Goal: Information Seeking & Learning: Learn about a topic

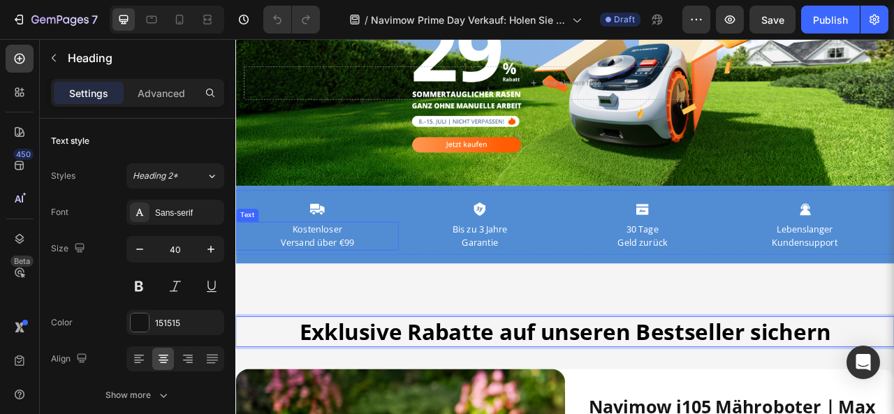
scroll to position [224, 0]
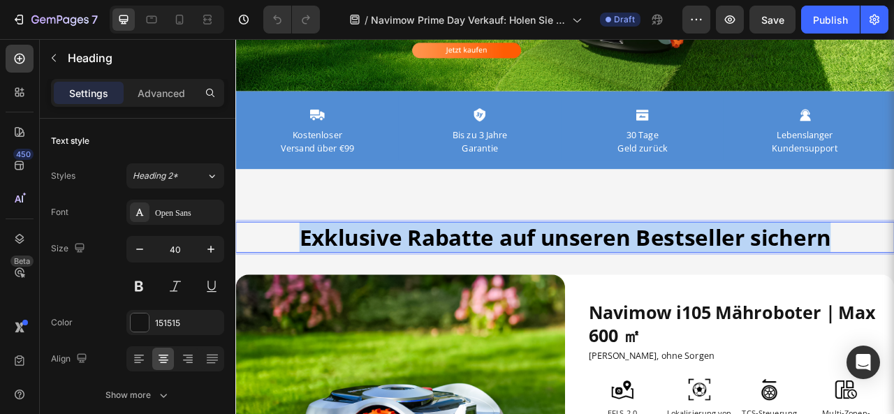
drag, startPoint x: 318, startPoint y: 285, endPoint x: 1013, endPoint y: 284, distance: 694.8
click at [893, 284] on p "Exklusive Rabatte auf unseren Bestseller sichern" at bounding box center [654, 291] width 835 height 36
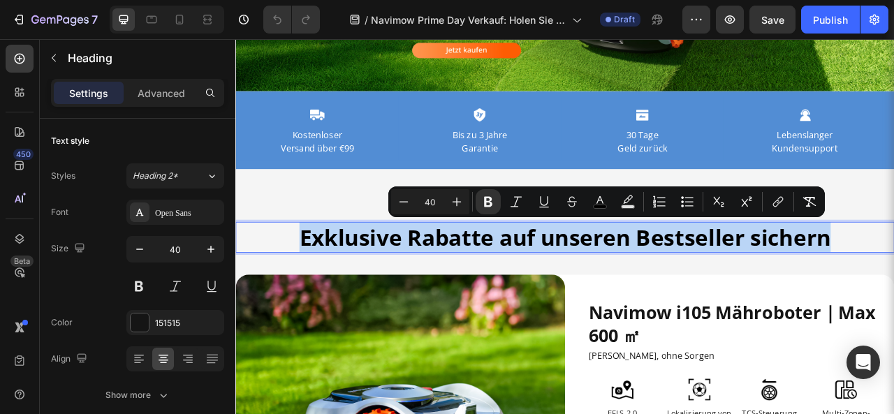
copy strong "Exklusive Rabatte auf unseren Bestseller sichern"
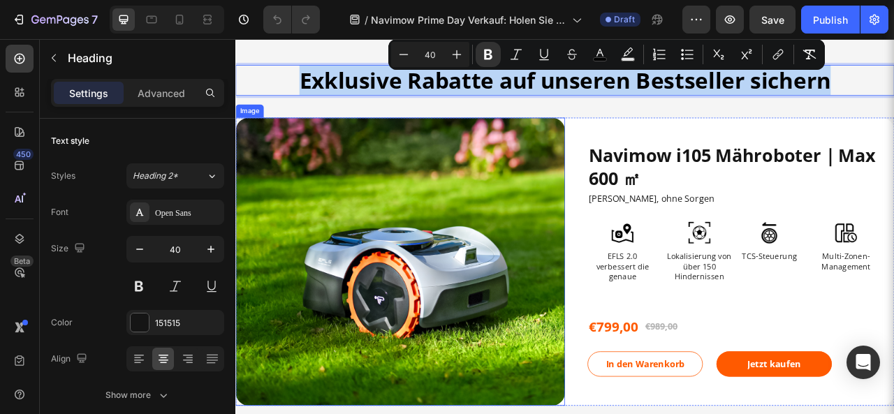
scroll to position [434, 0]
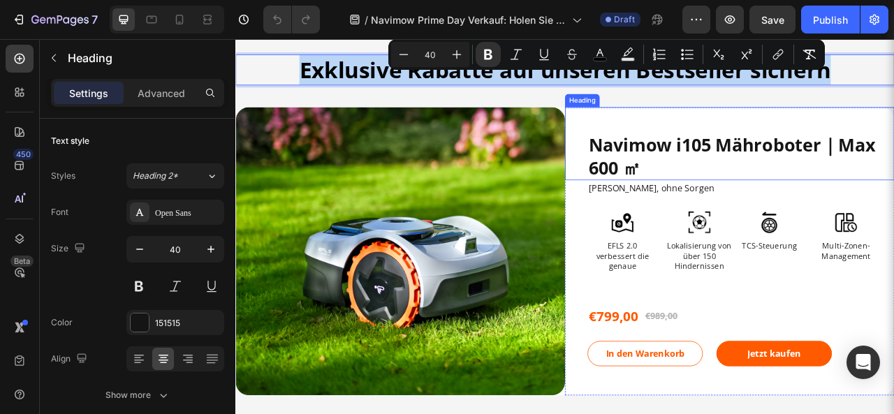
click at [781, 177] on span "Navimow i105 Mähroboter｜Max 600 ㎡" at bounding box center [866, 188] width 365 height 59
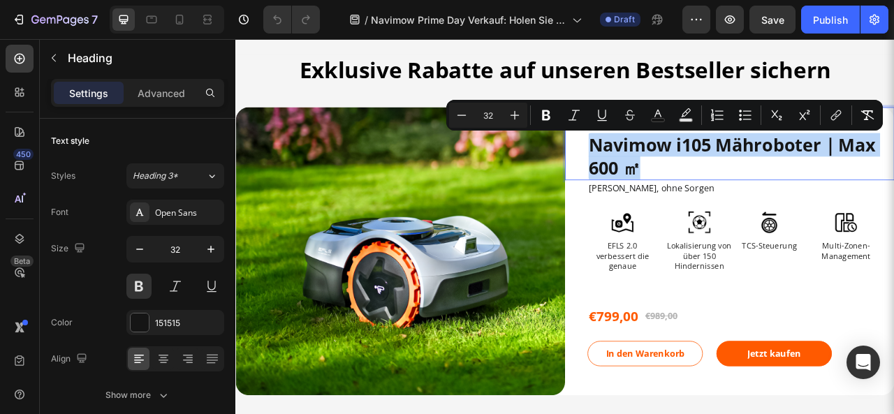
drag, startPoint x: 682, startPoint y: 169, endPoint x: 748, endPoint y: 205, distance: 75.0
click at [748, 205] on p "Navimow i105 Mähroboter｜Max 600 ㎡" at bounding box center [873, 188] width 379 height 58
copy span "Navimow i105 Mähroboter｜Max 600 ㎡"
click at [788, 224] on span "Ohne Kabel, ohne Sorgen" at bounding box center [764, 228] width 160 height 15
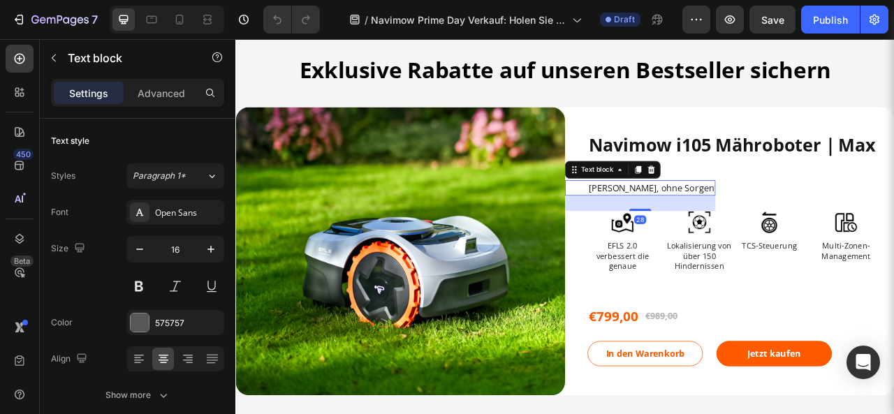
click at [788, 224] on span "Ohne Kabel, ohne Sorgen" at bounding box center [764, 228] width 160 height 15
drag, startPoint x: 672, startPoint y: 228, endPoint x: 728, endPoint y: 228, distance: 56.6
click at [728, 228] on div "Ohne Kabel, ohne Sorgen Text block 28" at bounding box center [749, 229] width 191 height 20
click at [698, 228] on span "Ohne Kabel, ohne Sorgen" at bounding box center [764, 228] width 160 height 15
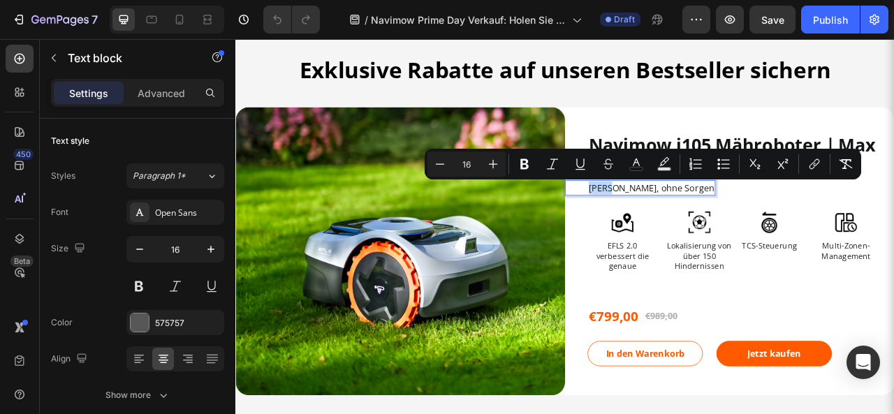
click at [670, 228] on div "Ohne Kabel, ohne Sorgen Text block 28" at bounding box center [749, 229] width 191 height 20
drag, startPoint x: 682, startPoint y: 228, endPoint x: 695, endPoint y: 228, distance: 13.3
click at [695, 228] on span "Ohne Kabel, ohne Sorgen" at bounding box center [764, 228] width 160 height 15
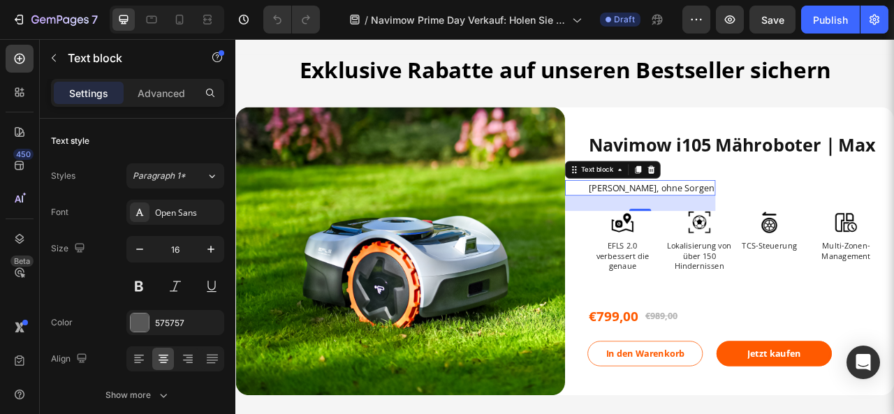
drag, startPoint x: 674, startPoint y: 231, endPoint x: 745, endPoint y: 228, distance: 71.3
click at [745, 228] on div "Ohne Kabel, ohne Sorgen Text block 28" at bounding box center [749, 229] width 191 height 20
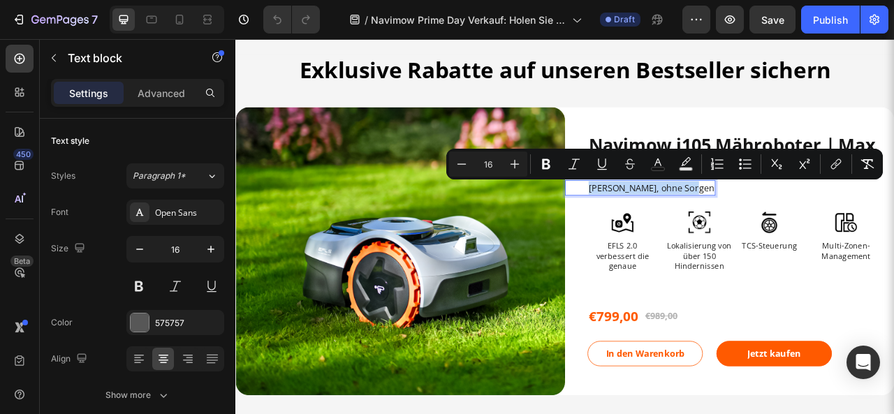
copy span "Ohne Kabel, ohne Sorgen"
drag, startPoint x: 809, startPoint y: 228, endPoint x: 612, endPoint y: 219, distance: 197.1
click at [684, 232] on span "Ohne Kabel, ohne Sorgen" at bounding box center [764, 228] width 160 height 15
click at [737, 310] on p "EFLS 2.0 verbessert die genaue" at bounding box center [727, 315] width 87 height 38
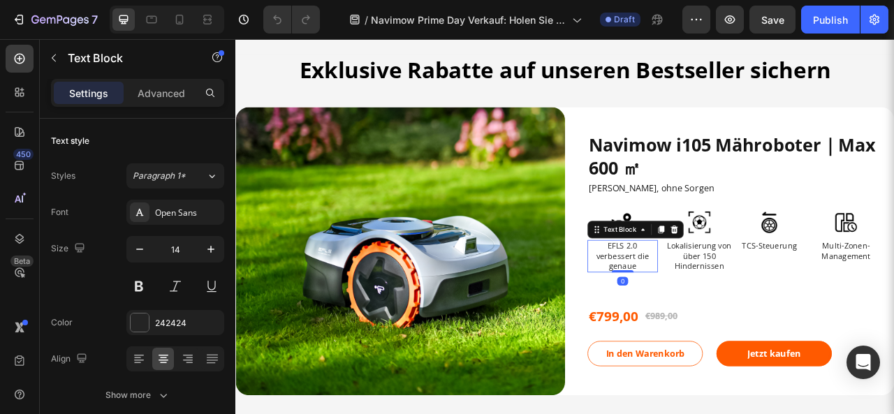
click at [737, 310] on p "EFLS 2.0 verbessert die genaue" at bounding box center [727, 315] width 87 height 38
click at [743, 330] on p "EFLS 2.0 verbessert die genaue" at bounding box center [727, 315] width 87 height 38
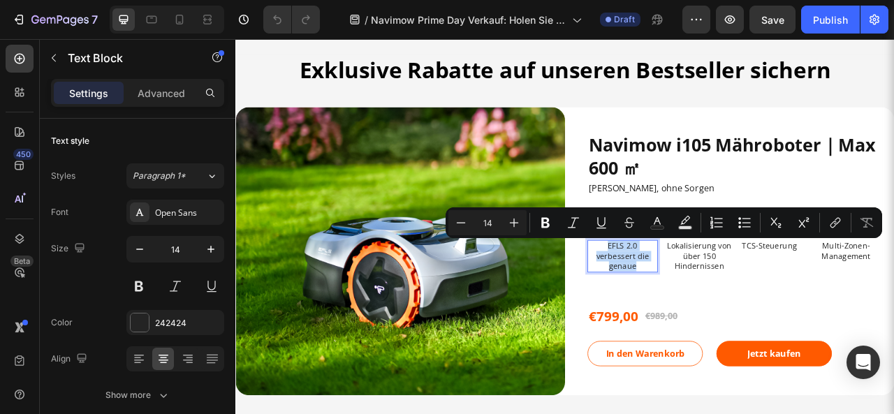
drag, startPoint x: 741, startPoint y: 325, endPoint x: 703, endPoint y: 306, distance: 42.2
click at [703, 306] on p "EFLS 2.0 verbessert die genaue" at bounding box center [727, 315] width 87 height 38
copy p "EFLS 2.0 verbessert die genaue"
click at [807, 318] on p "Lokalisierung von über 150 Hindernissen" at bounding box center [825, 315] width 87 height 38
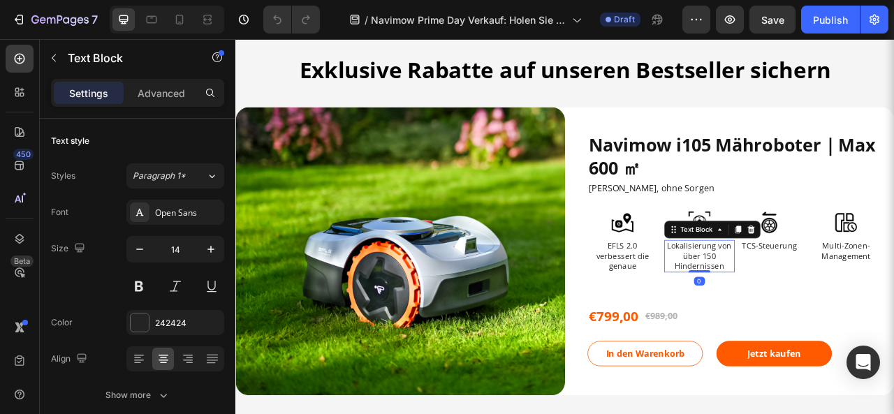
click at [807, 318] on p "Lokalisierung von über 150 Hindernissen" at bounding box center [825, 315] width 87 height 38
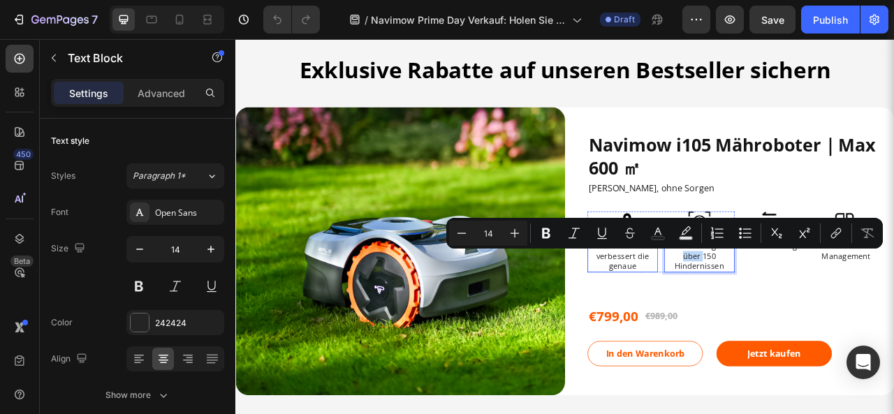
click at [737, 327] on p "EFLS 2.0 verbessert die genaue" at bounding box center [727, 315] width 87 height 38
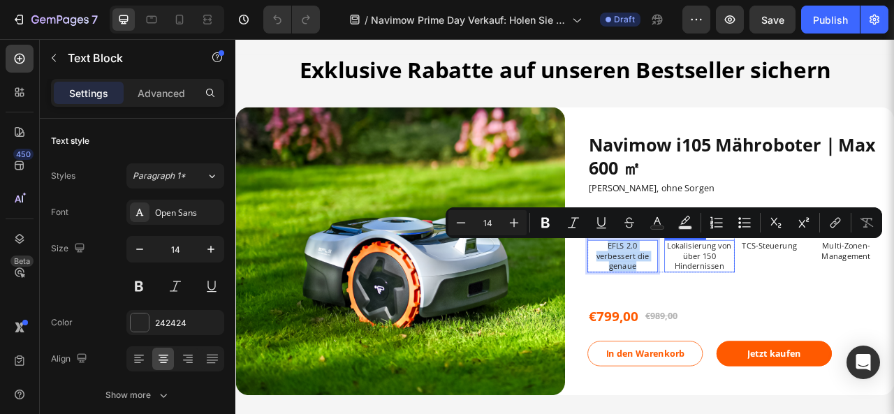
click at [811, 314] on p "Lokalisierung von über 150 Hindernissen" at bounding box center [825, 315] width 87 height 38
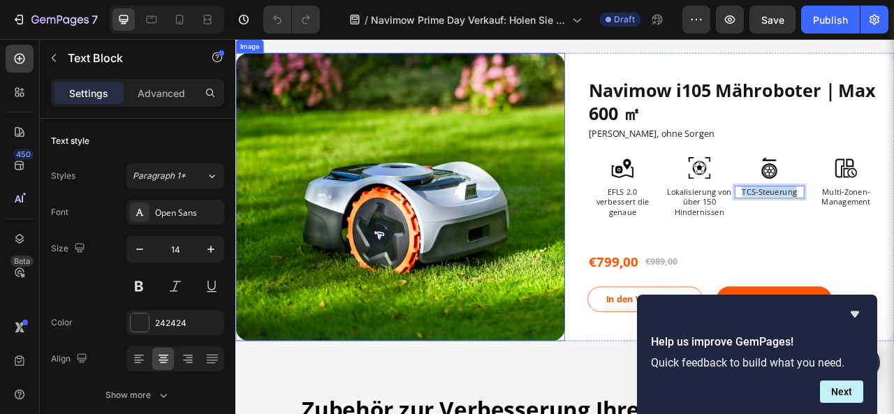
scroll to position [503, 0]
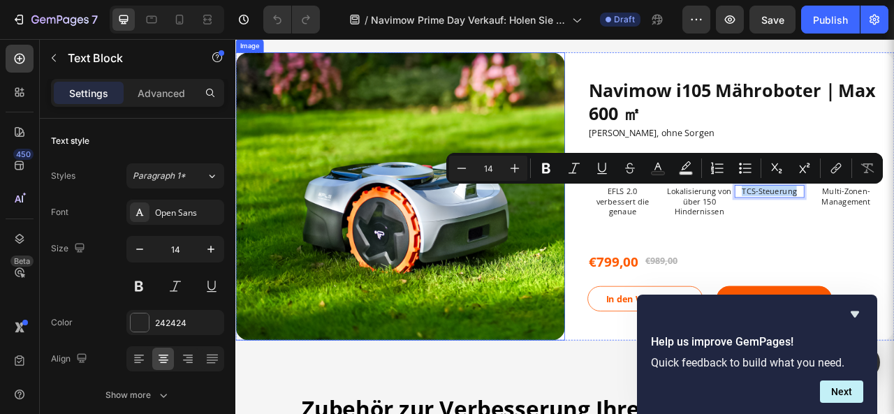
click at [413, 212] on img at bounding box center [444, 239] width 419 height 367
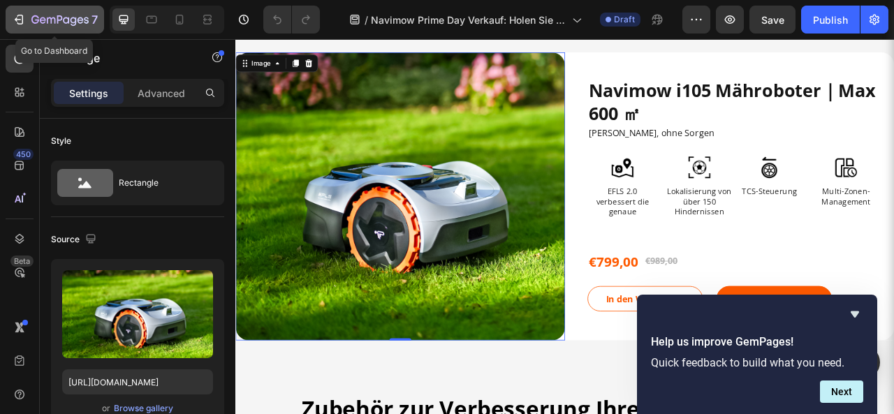
click at [10, 17] on button "7" at bounding box center [55, 20] width 98 height 28
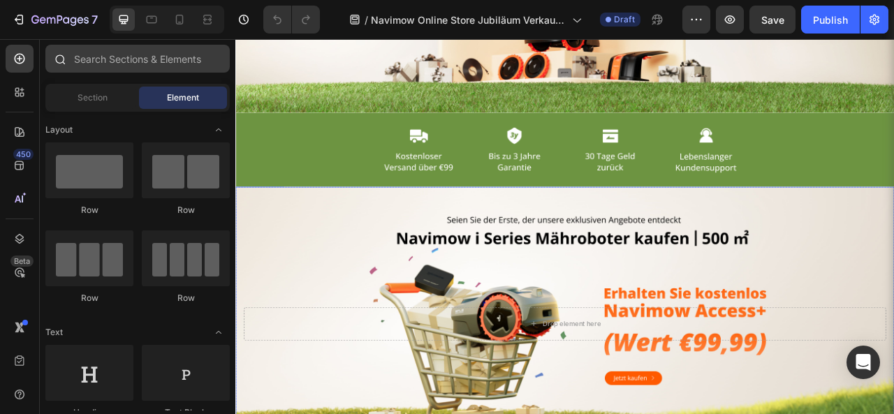
scroll to position [279, 0]
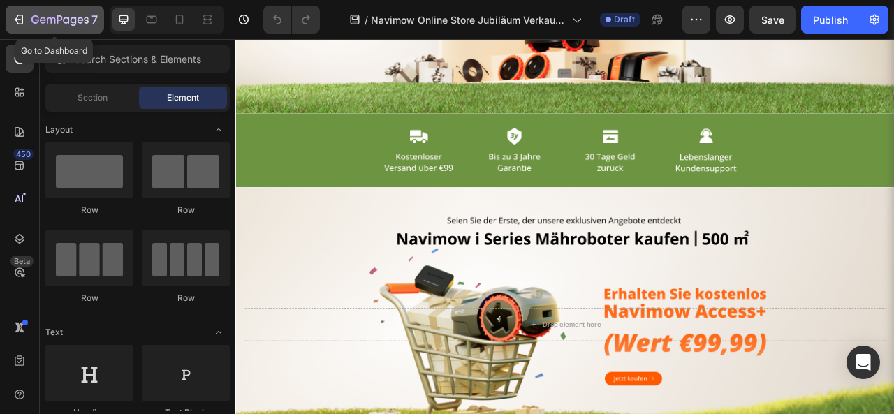
click at [10, 27] on button "7" at bounding box center [55, 20] width 98 height 28
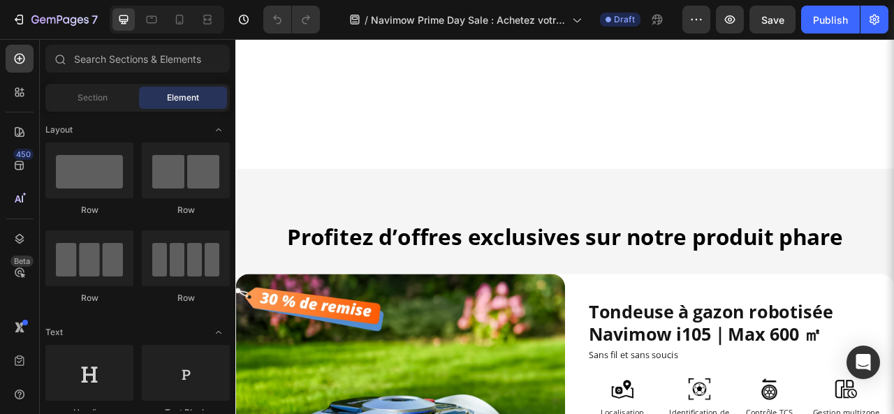
scroll to position [419, 0]
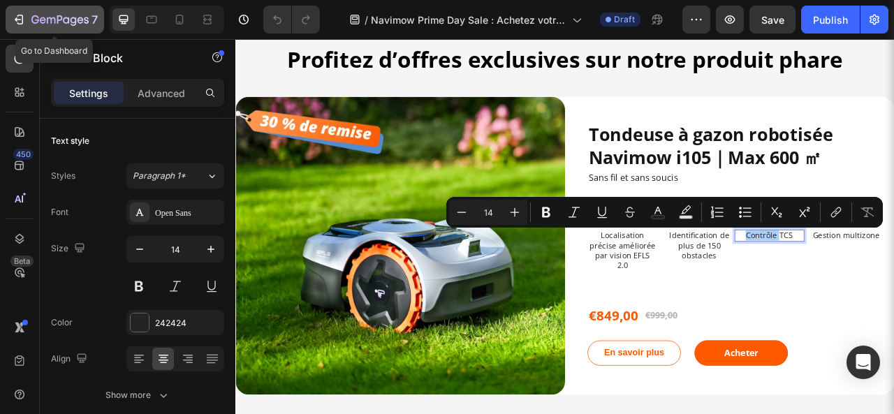
click at [18, 21] on icon "button" at bounding box center [19, 20] width 14 height 14
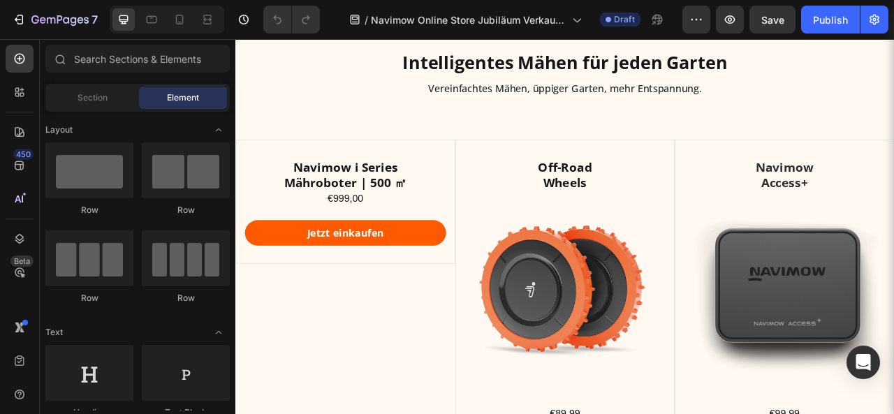
scroll to position [838, 0]
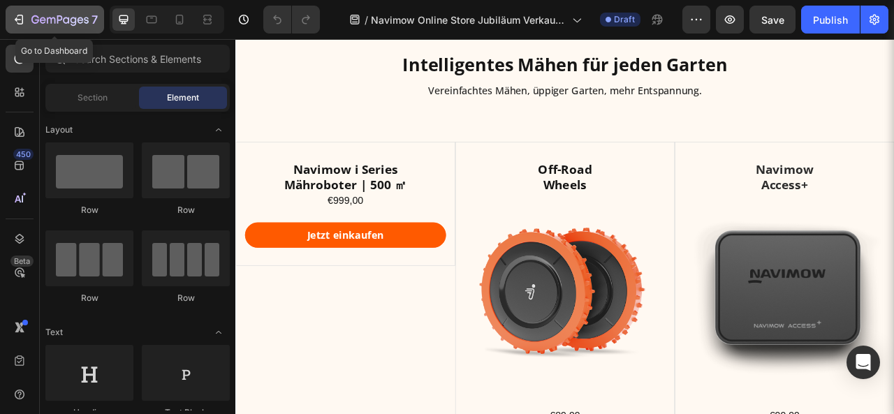
click at [24, 21] on icon "button" at bounding box center [19, 20] width 14 height 14
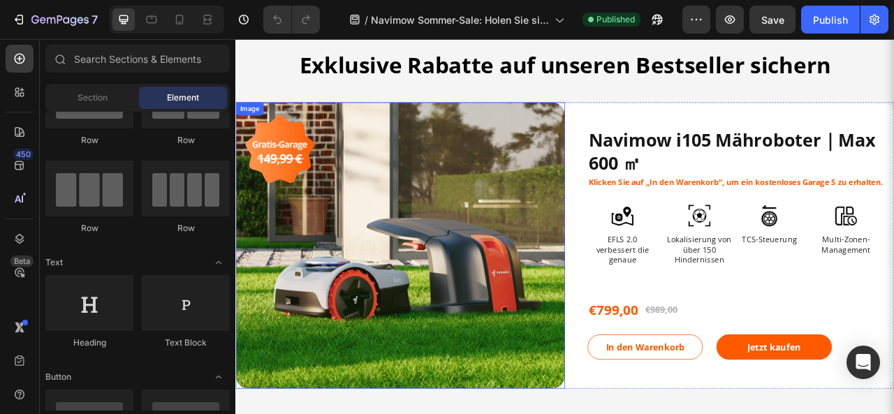
scroll to position [349, 0]
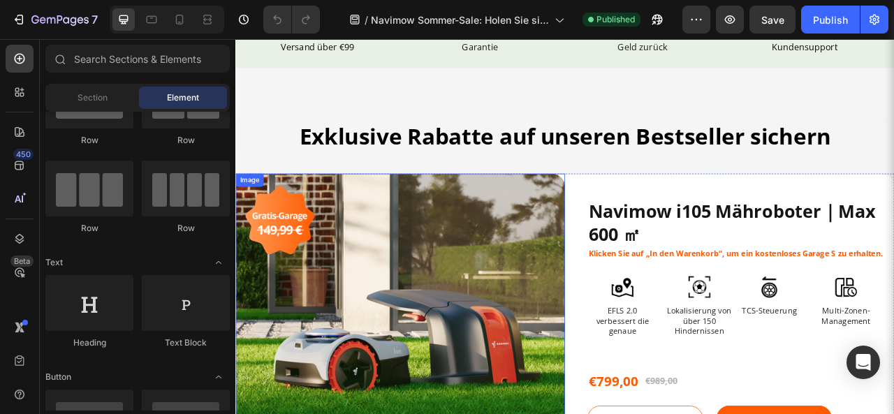
click at [480, 233] on img at bounding box center [444, 392] width 419 height 365
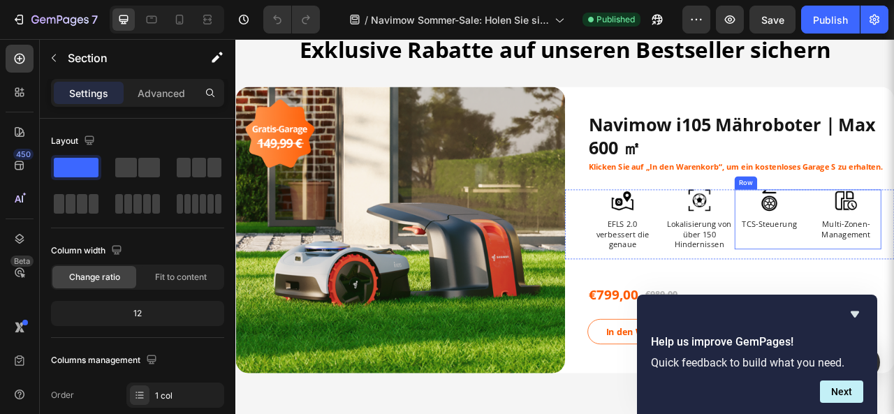
scroll to position [489, 0]
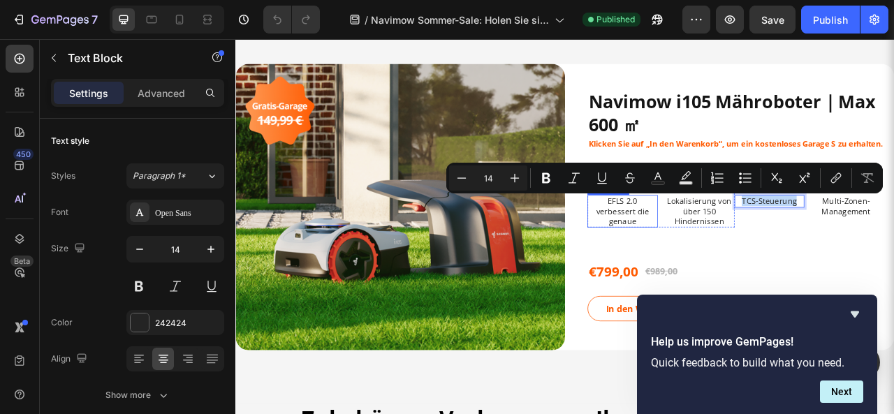
click at [728, 243] on p "EFLS 2.0 verbessert die genaue" at bounding box center [727, 258] width 87 height 38
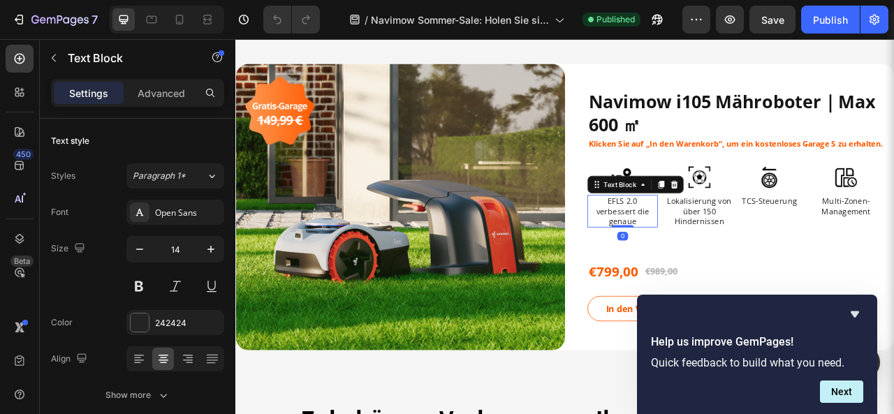
click at [728, 243] on p "EFLS 2.0 verbessert die genaue" at bounding box center [727, 258] width 87 height 38
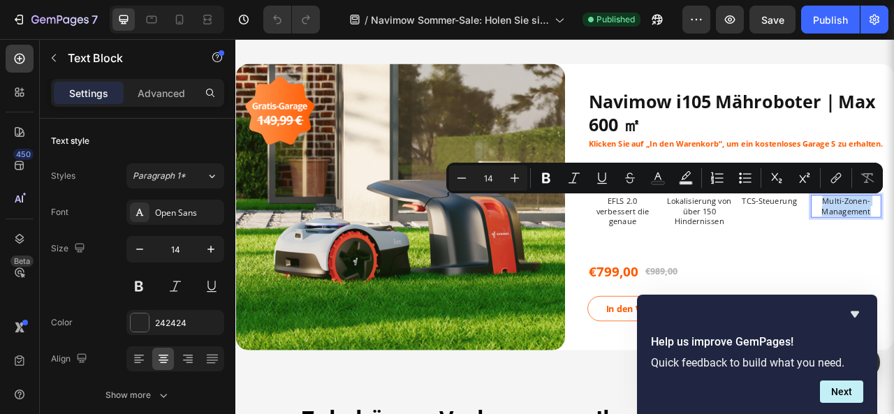
copy p "Multi-Zonen-Management"
click at [737, 256] on p "EFLS 2.0 verbessert die genaue" at bounding box center [727, 258] width 87 height 38
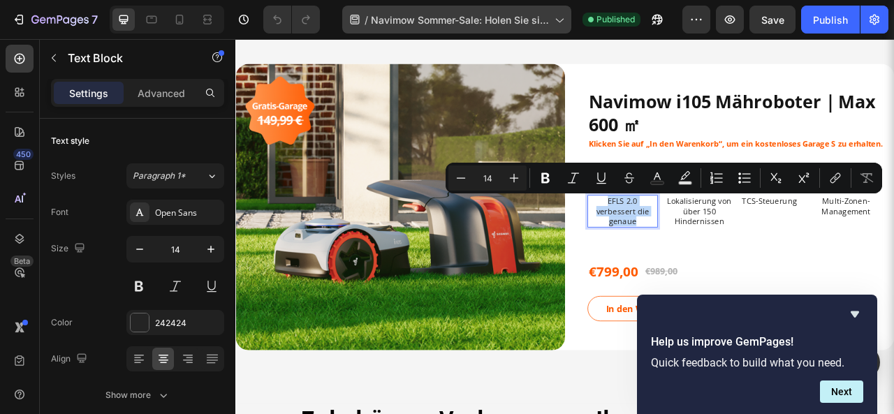
copy p "EFLS 2.0 verbessert die genaue"
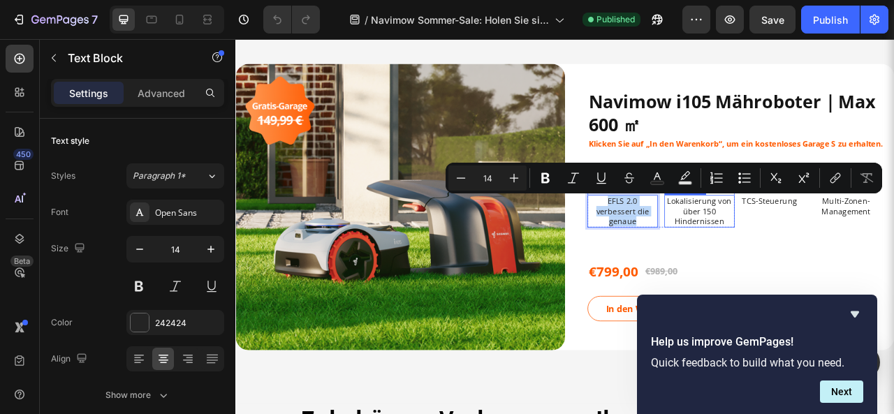
click at [820, 261] on p "Lokalisierung von über 150 Hindernissen" at bounding box center [825, 258] width 87 height 38
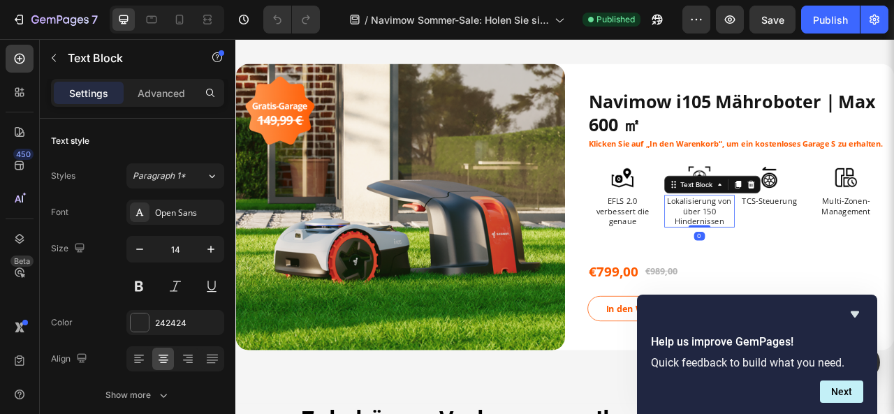
click at [820, 261] on p "Lokalisierung von über 150 Hindernissen" at bounding box center [825, 258] width 87 height 38
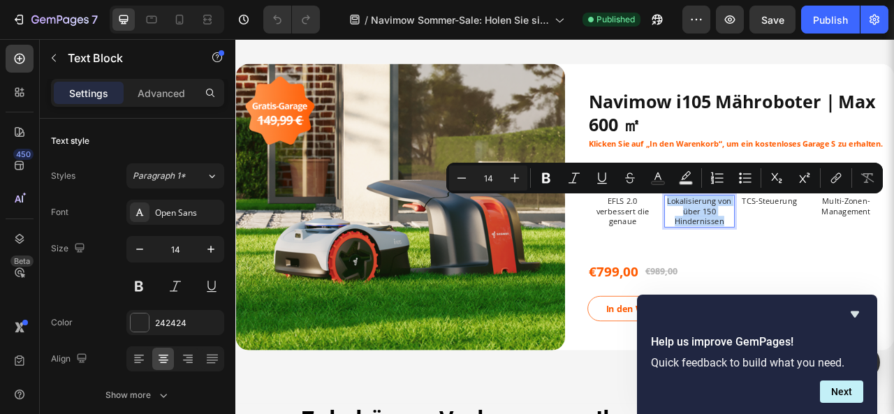
copy p "Lokalisierung von über 150 Hindernissen"
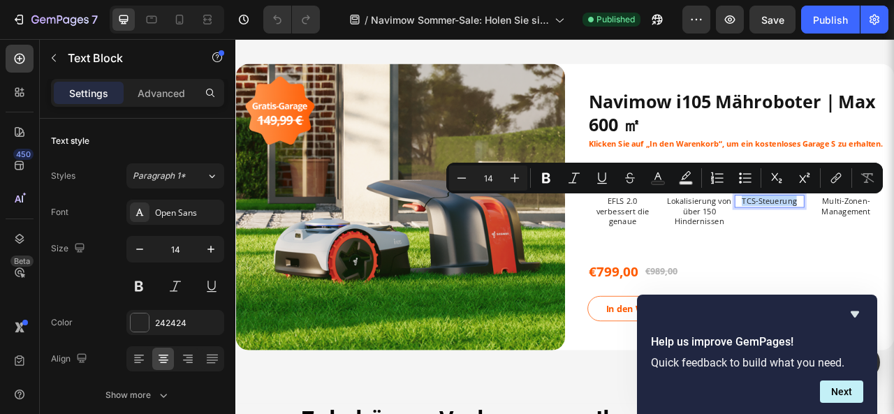
copy p "TCS-Steuerung"
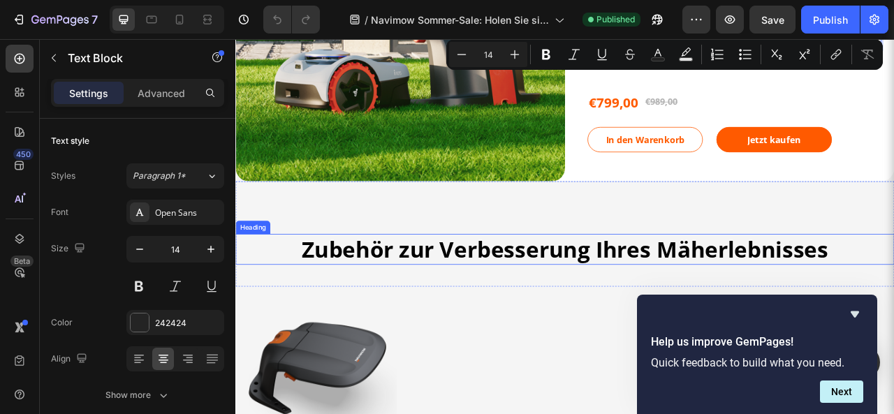
scroll to position [698, 0]
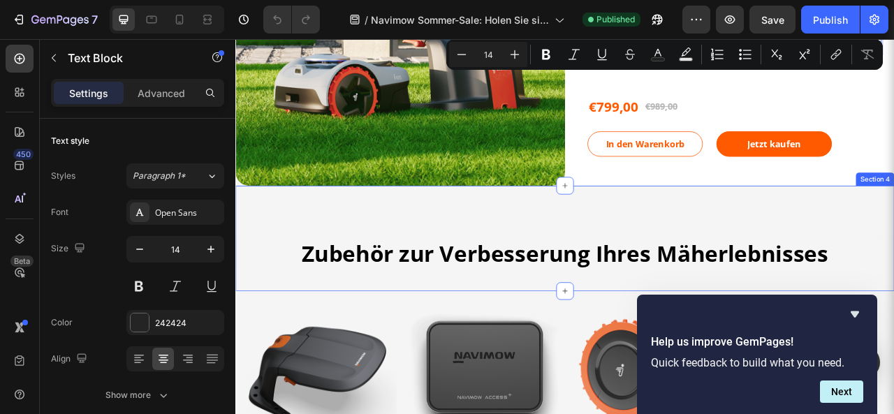
click at [519, 311] on strong "Zubehör zur Verbesserung Ihres Mäherlebnisses" at bounding box center [655, 312] width 670 height 38
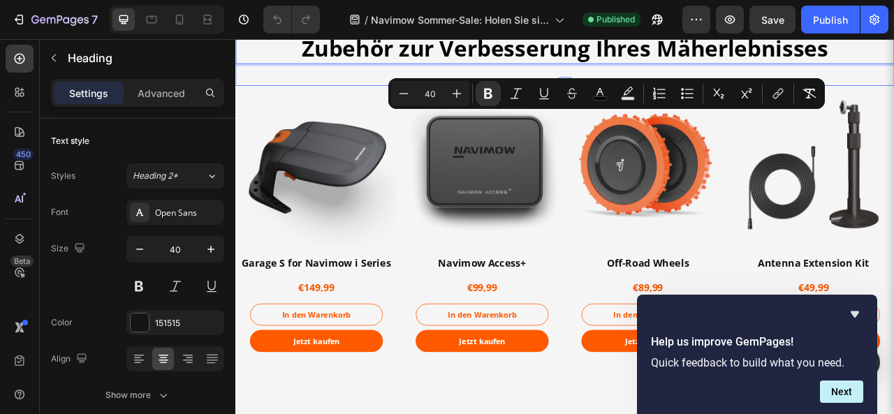
type input "16"
